Goal: Information Seeking & Learning: Understand process/instructions

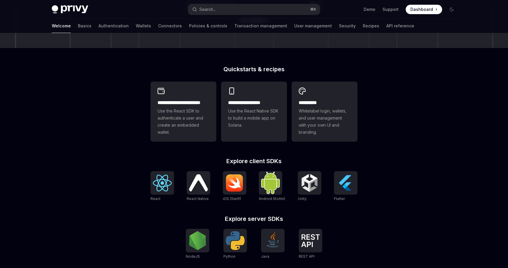
scroll to position [126, 0]
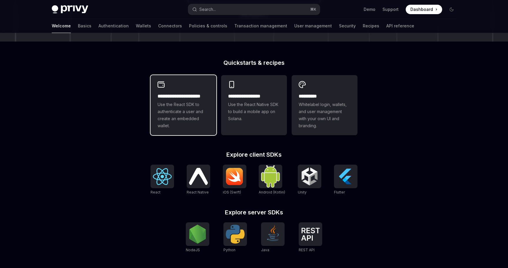
click at [194, 119] on span "Use the React SDK to authenticate a user and create an embedded wallet." at bounding box center [184, 115] width 52 height 28
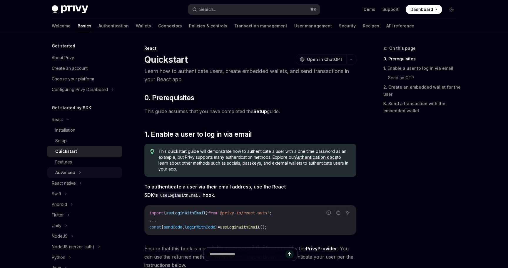
click at [80, 173] on icon at bounding box center [80, 173] width 1 height 2
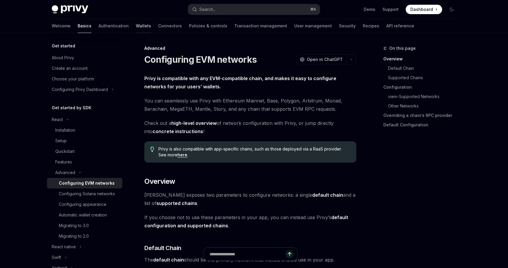
click at [136, 26] on link "Wallets" at bounding box center [143, 26] width 15 height 14
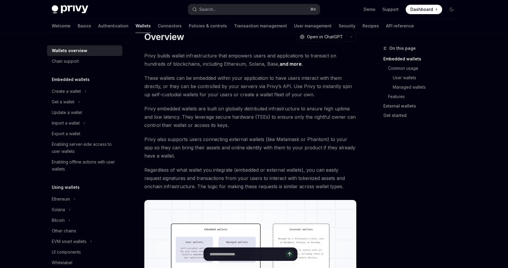
scroll to position [22, 0]
click at [85, 91] on icon at bounding box center [85, 91] width 2 height 7
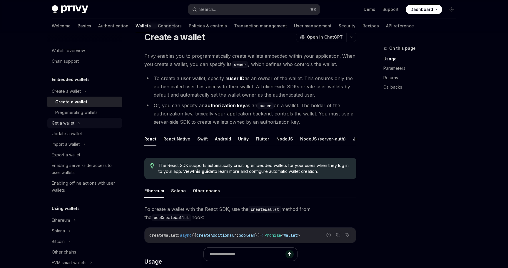
click at [81, 123] on button "Get a wallet" at bounding box center [84, 123] width 75 height 11
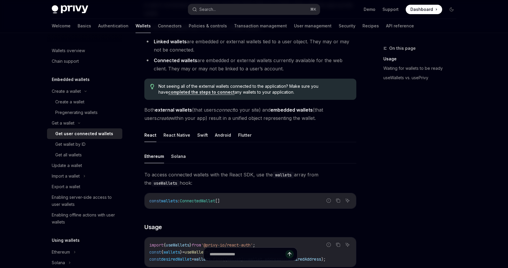
scroll to position [84, 0]
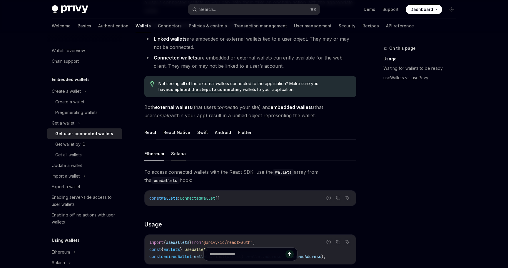
click at [178, 154] on button "Solana" at bounding box center [178, 154] width 15 height 14
click at [158, 152] on button "Ethereum" at bounding box center [154, 154] width 20 height 14
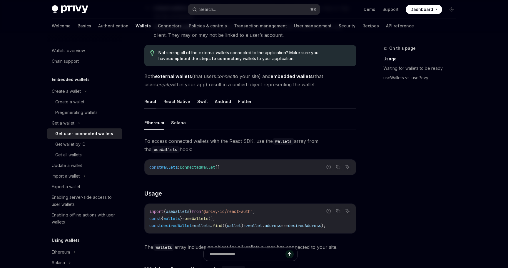
scroll to position [116, 0]
click at [181, 123] on button "Solana" at bounding box center [178, 122] width 15 height 14
type textarea "*"
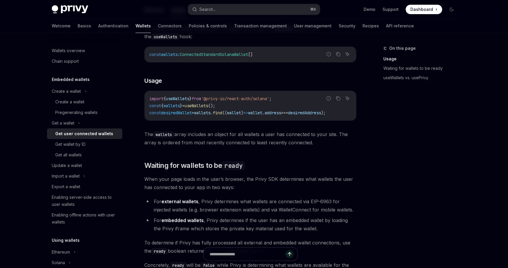
scroll to position [238, 0]
